Goal: Check status: Check status

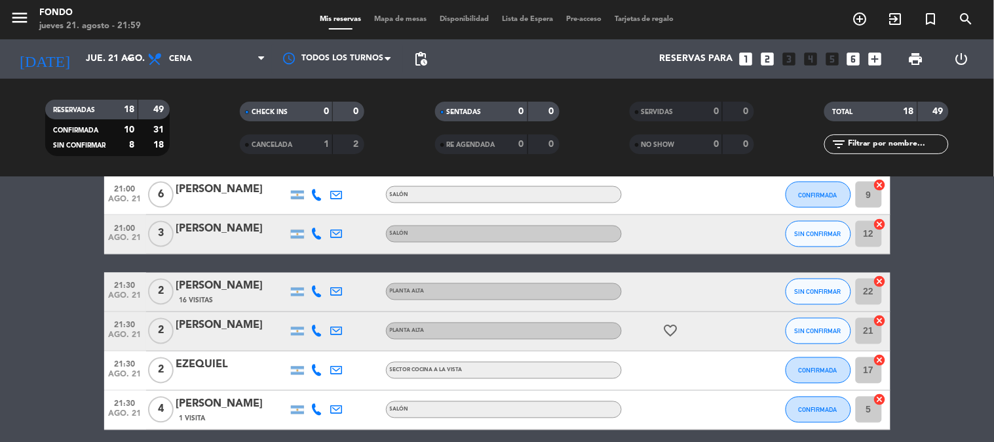
scroll to position [509, 0]
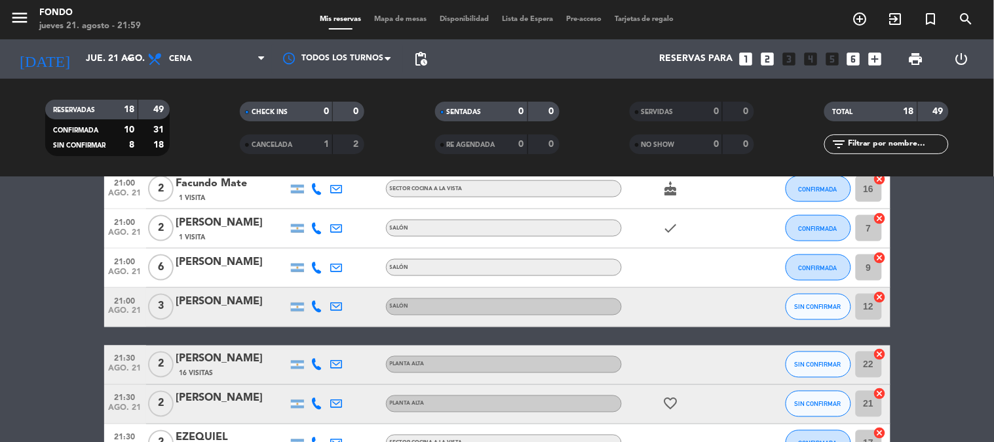
click at [319, 304] on icon at bounding box center [317, 307] width 12 height 12
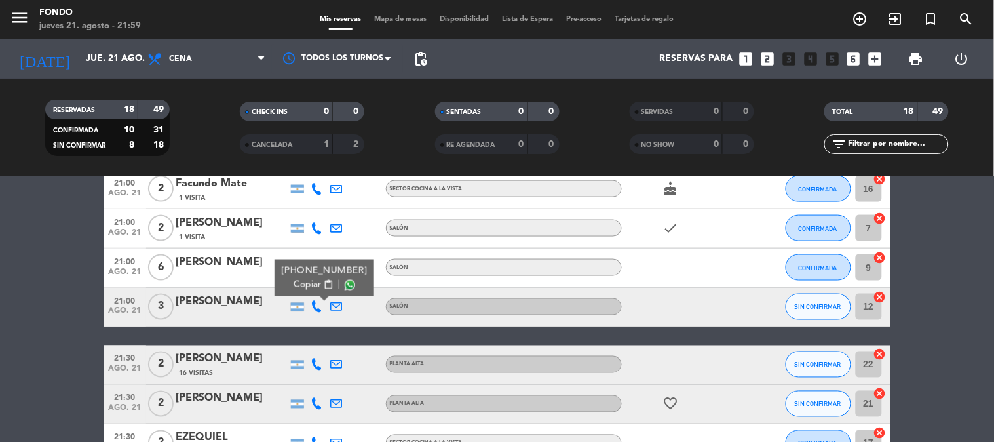
click at [306, 282] on span "Copiar" at bounding box center [308, 285] width 28 height 14
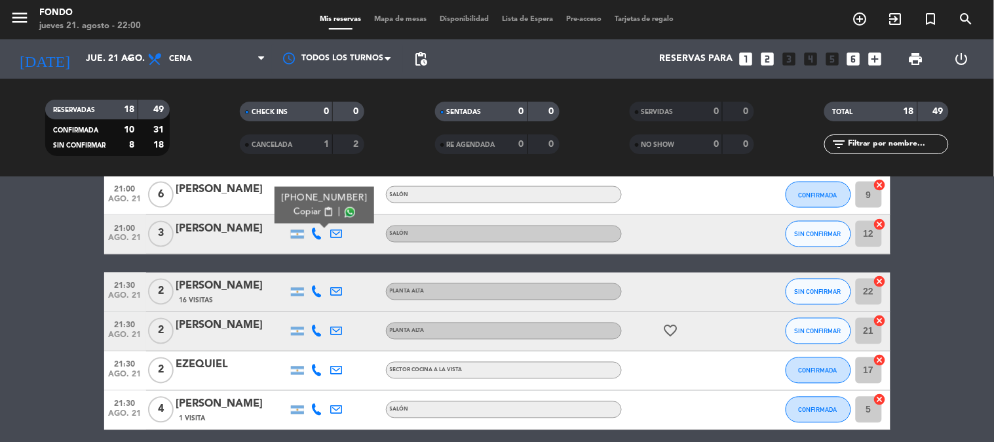
click at [322, 370] on icon at bounding box center [317, 370] width 12 height 12
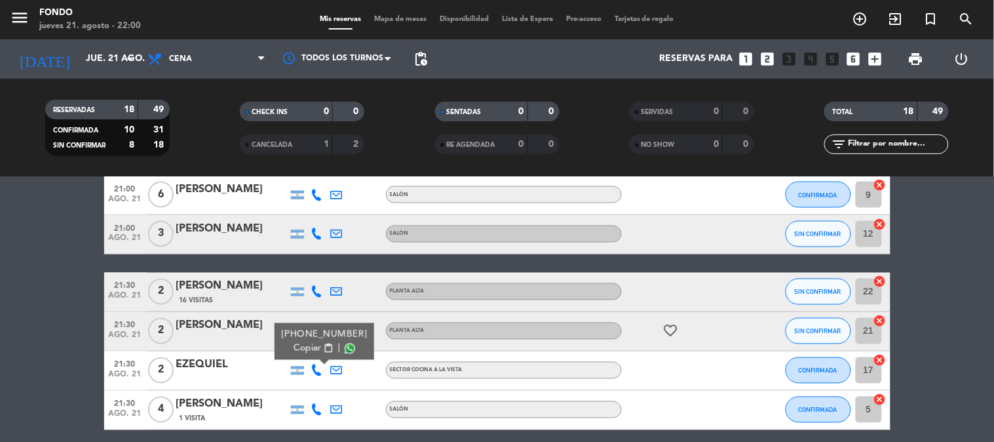
click at [323, 351] on span "content_paste" at bounding box center [328, 348] width 10 height 10
click at [106, 71] on div "[DATE] jue. 21 ago. arrow_drop_down" at bounding box center [75, 59] width 131 height 29
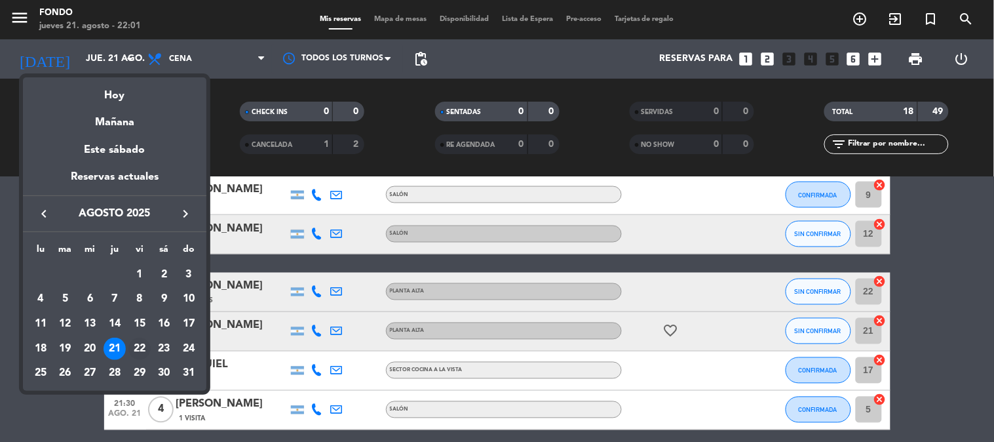
click at [133, 344] on div "22" at bounding box center [139, 349] width 22 height 22
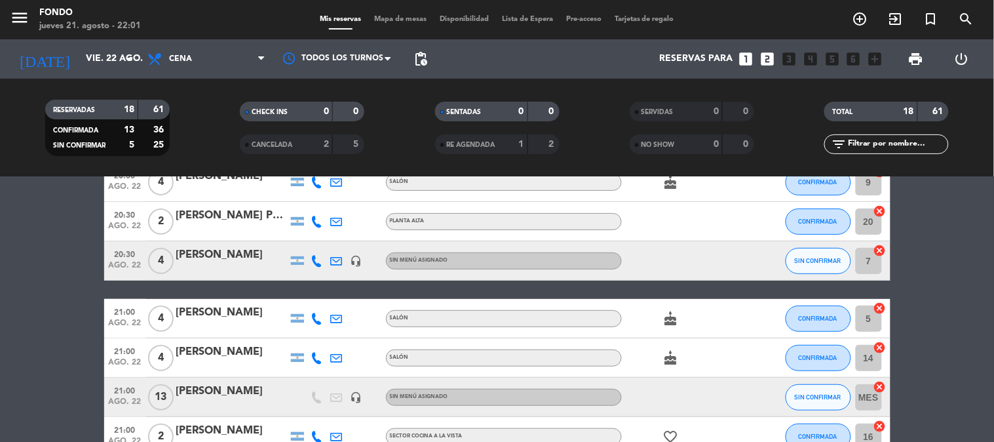
scroll to position [0, 0]
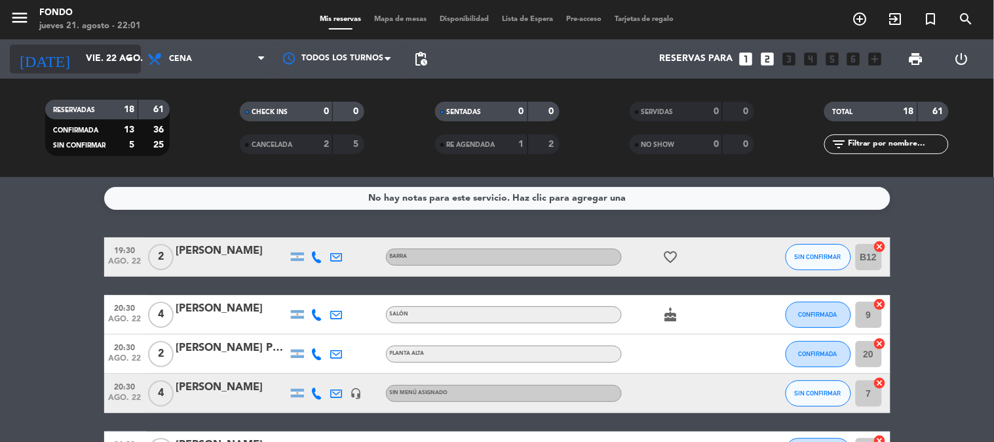
click at [87, 50] on input "vie. 22 ago." at bounding box center [141, 59] width 125 height 24
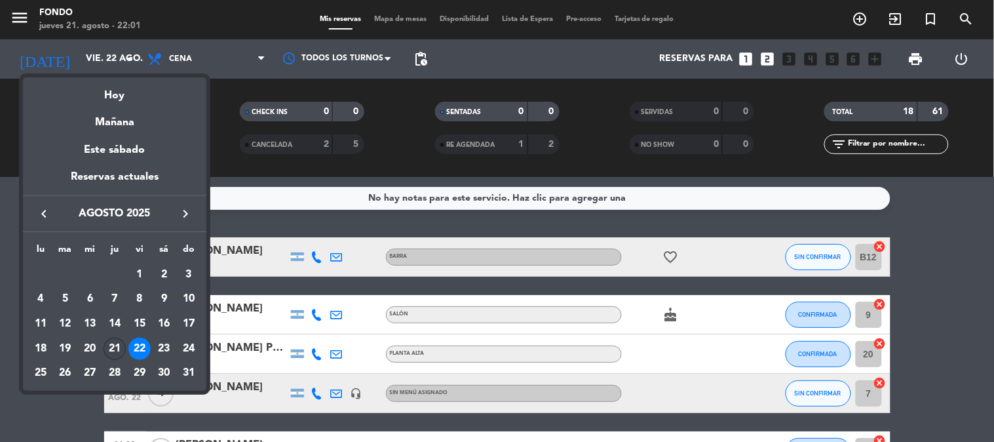
click at [111, 342] on div "21" at bounding box center [115, 349] width 22 height 22
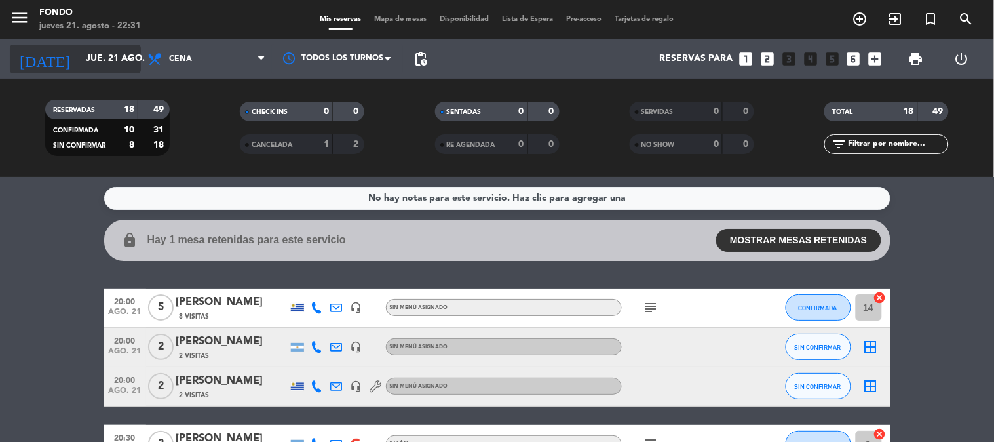
click at [79, 57] on input "jue. 21 ago." at bounding box center [141, 59] width 125 height 24
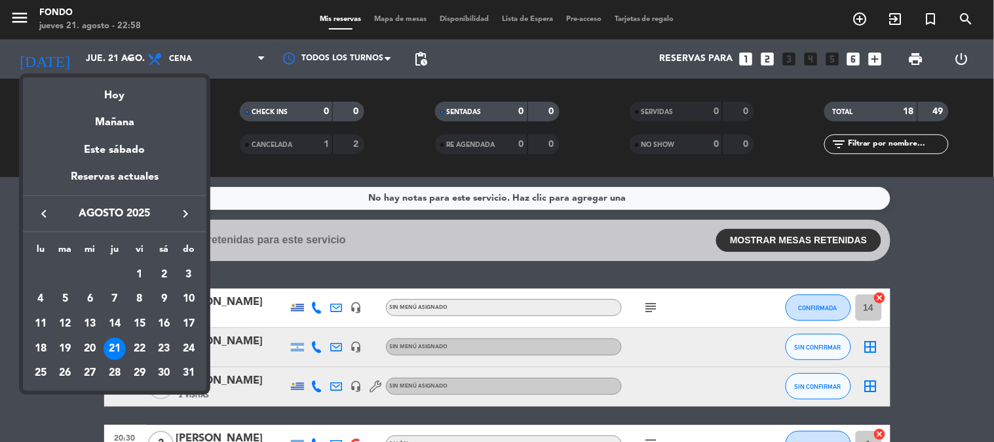
click at [254, 29] on div at bounding box center [497, 221] width 994 height 442
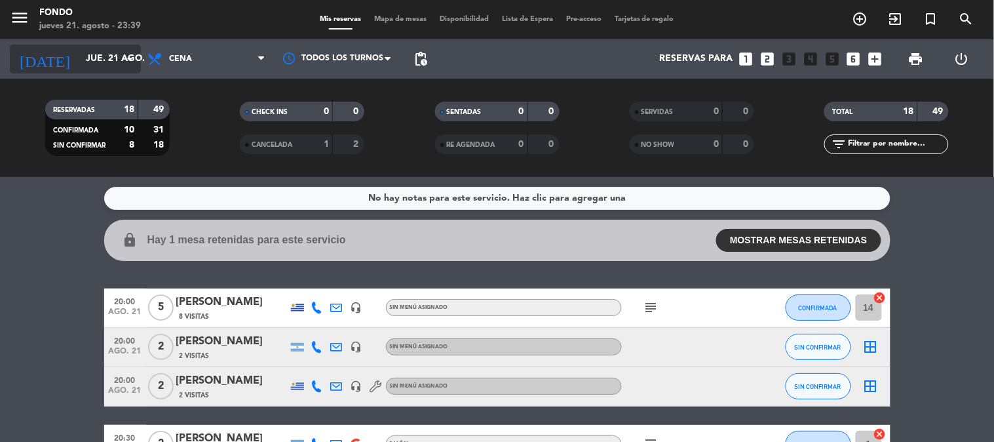
click at [100, 54] on input "jue. 21 ago." at bounding box center [141, 59] width 125 height 24
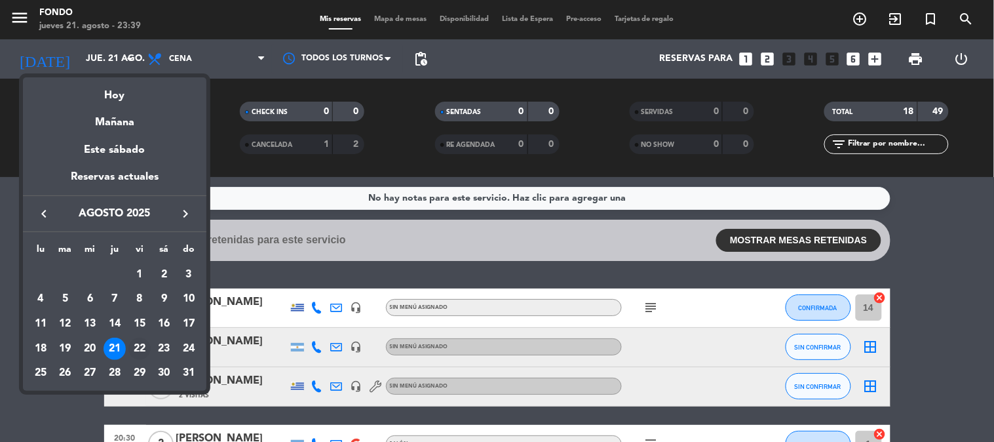
click at [136, 347] on div "22" at bounding box center [139, 349] width 22 height 22
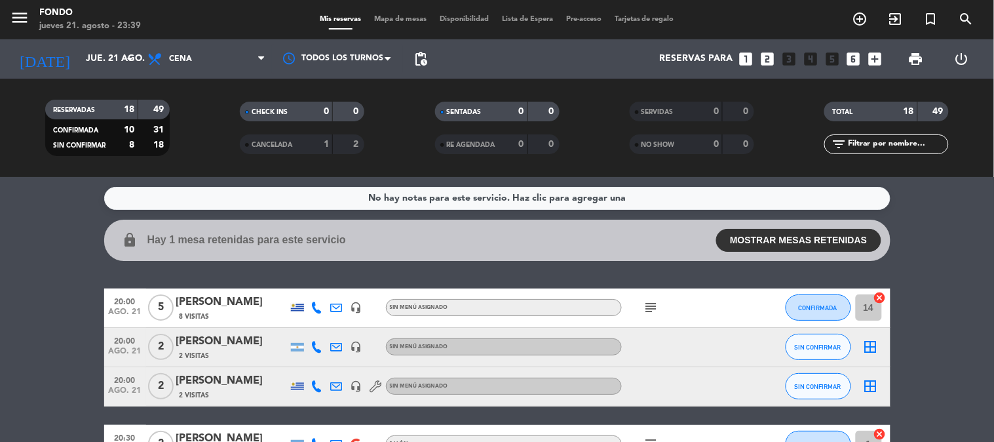
type input "vie. 22 ago."
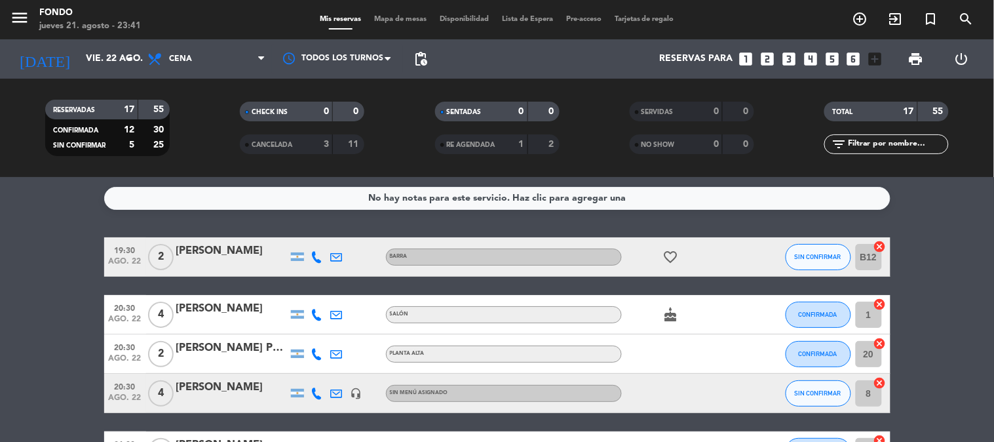
drag, startPoint x: 7, startPoint y: 153, endPoint x: 43, endPoint y: 233, distance: 86.8
click at [8, 152] on div "RESERVADAS 17 55 CONFIRMADA 12 30 SIN CONFIRMAR 5 25 CHECK INS 0 0 CANCELADA 3 …" at bounding box center [497, 128] width 994 height 72
